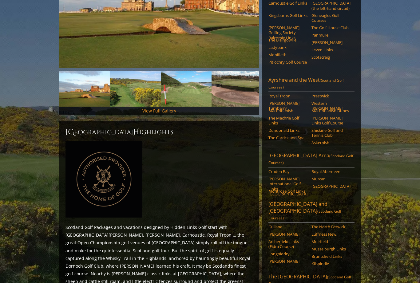
scroll to position [151, 0]
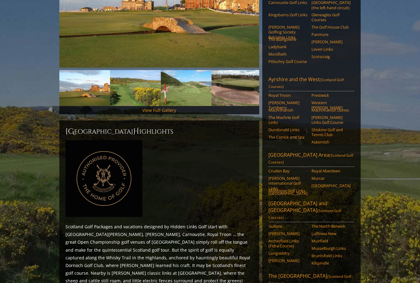
click at [282, 84] on link "Ayrshire and the West (Scotland Golf Courses)" at bounding box center [311, 83] width 86 height 15
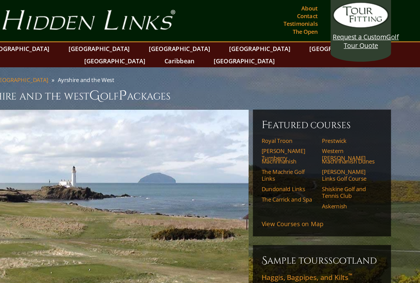
click at [295, 6] on link "About" at bounding box center [302, 6] width 15 height 9
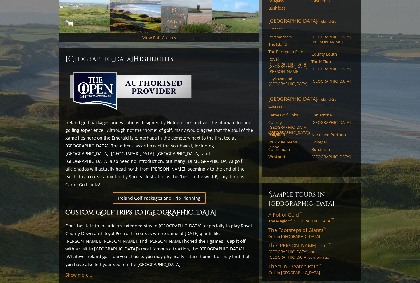
scroll to position [223, 0]
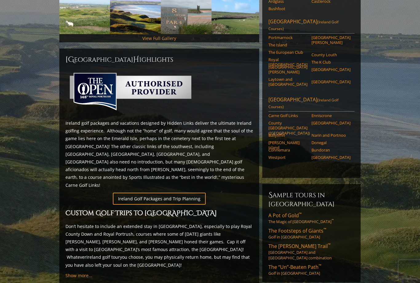
click at [320, 140] on link "Donegal" at bounding box center [330, 142] width 39 height 5
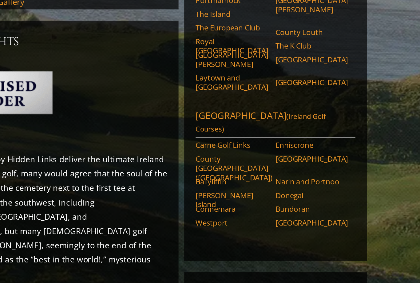
scroll to position [141, 0]
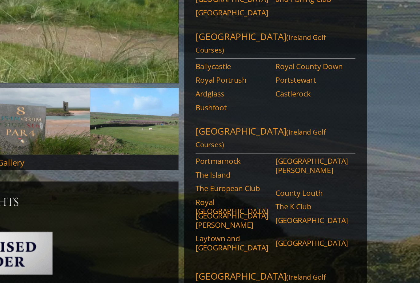
click at [268, 74] on link "Royal Portrush" at bounding box center [287, 76] width 39 height 5
